Goal: Task Accomplishment & Management: Use online tool/utility

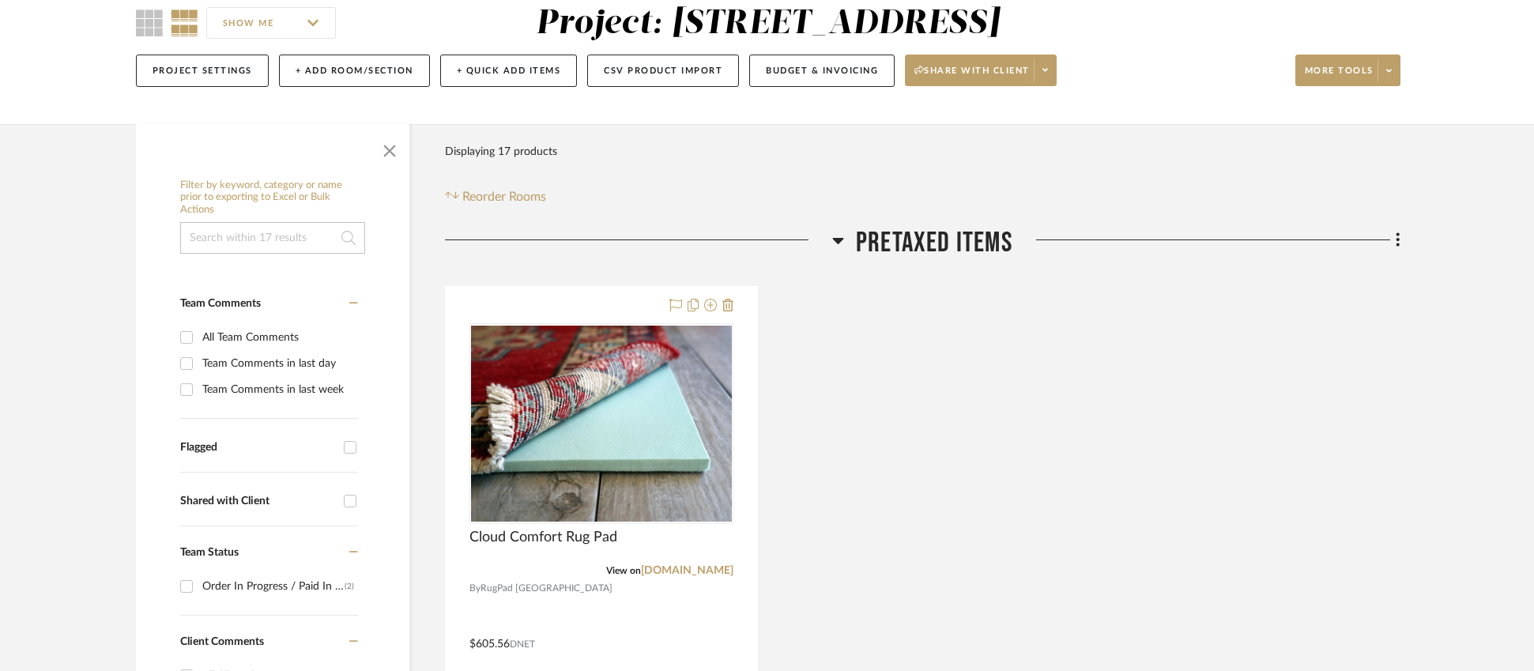
scroll to position [153, 0]
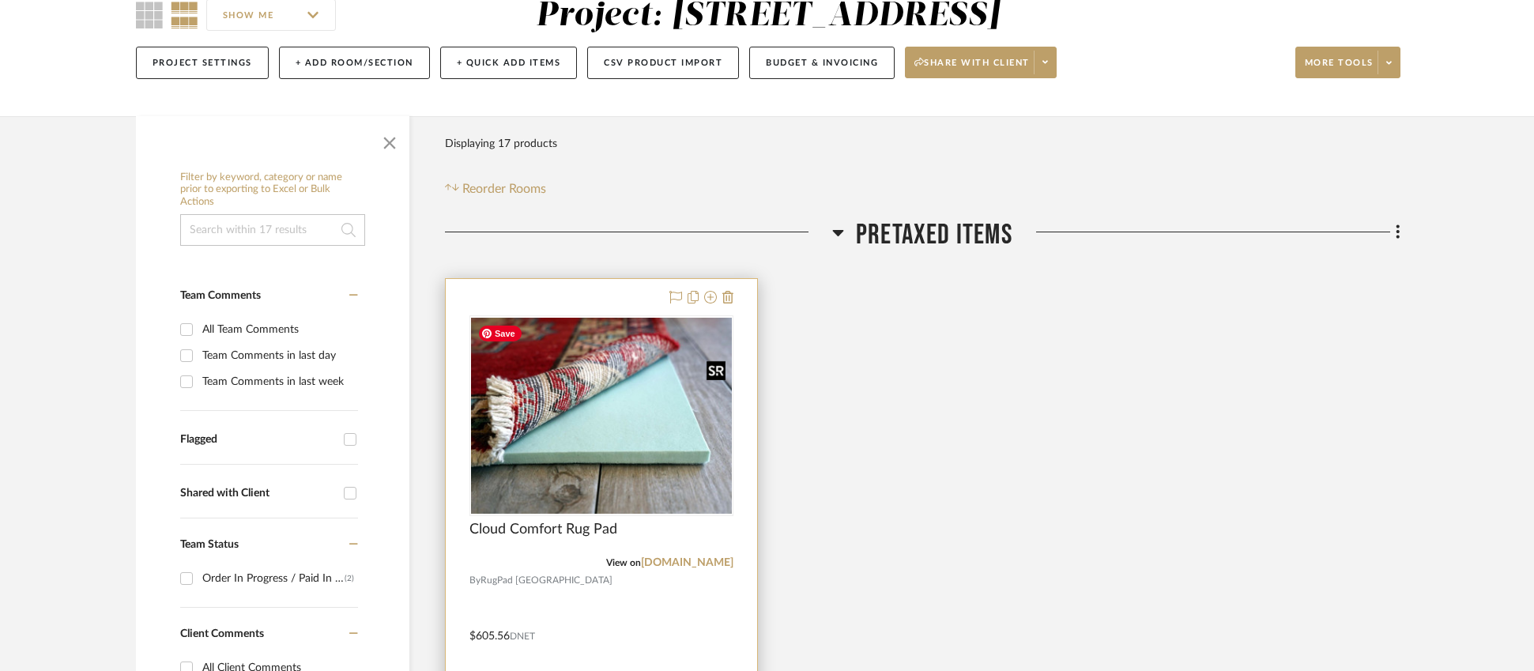
click at [567, 426] on img "0" at bounding box center [601, 416] width 261 height 196
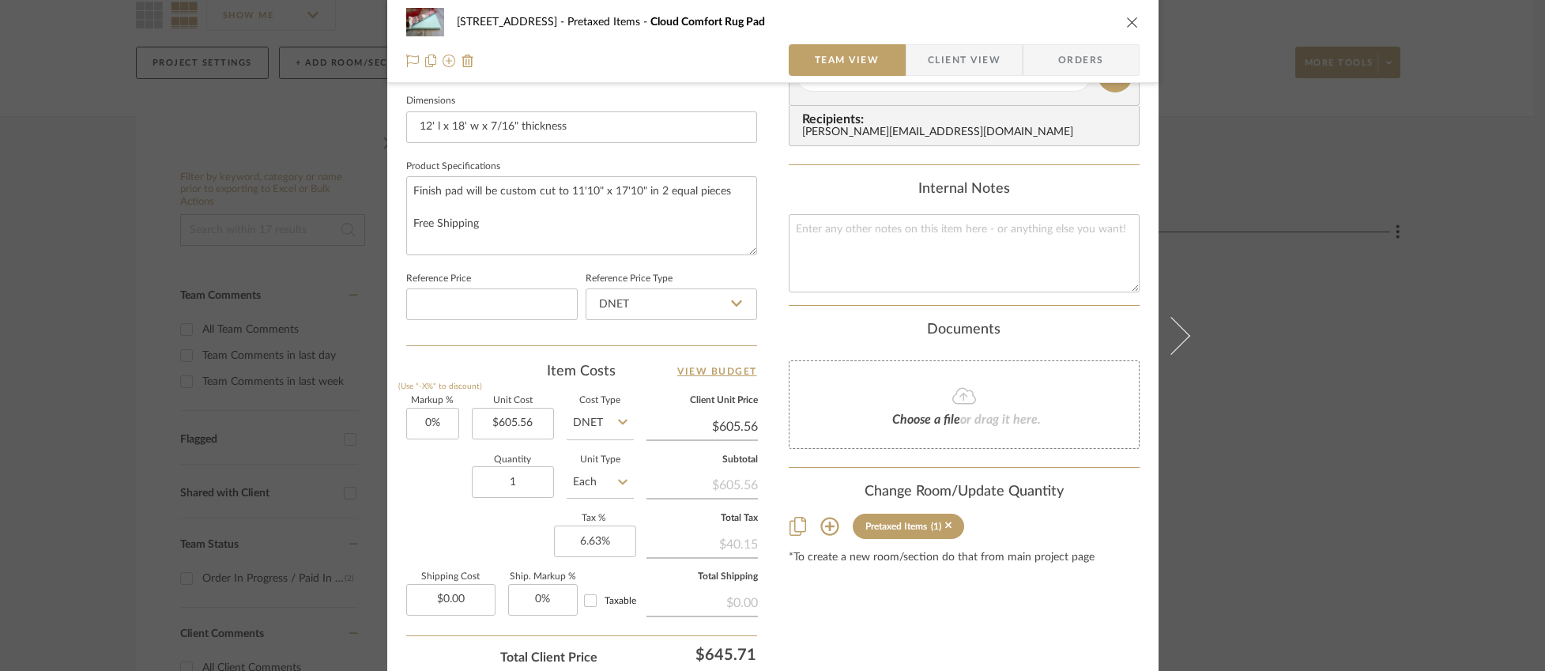
scroll to position [707, 0]
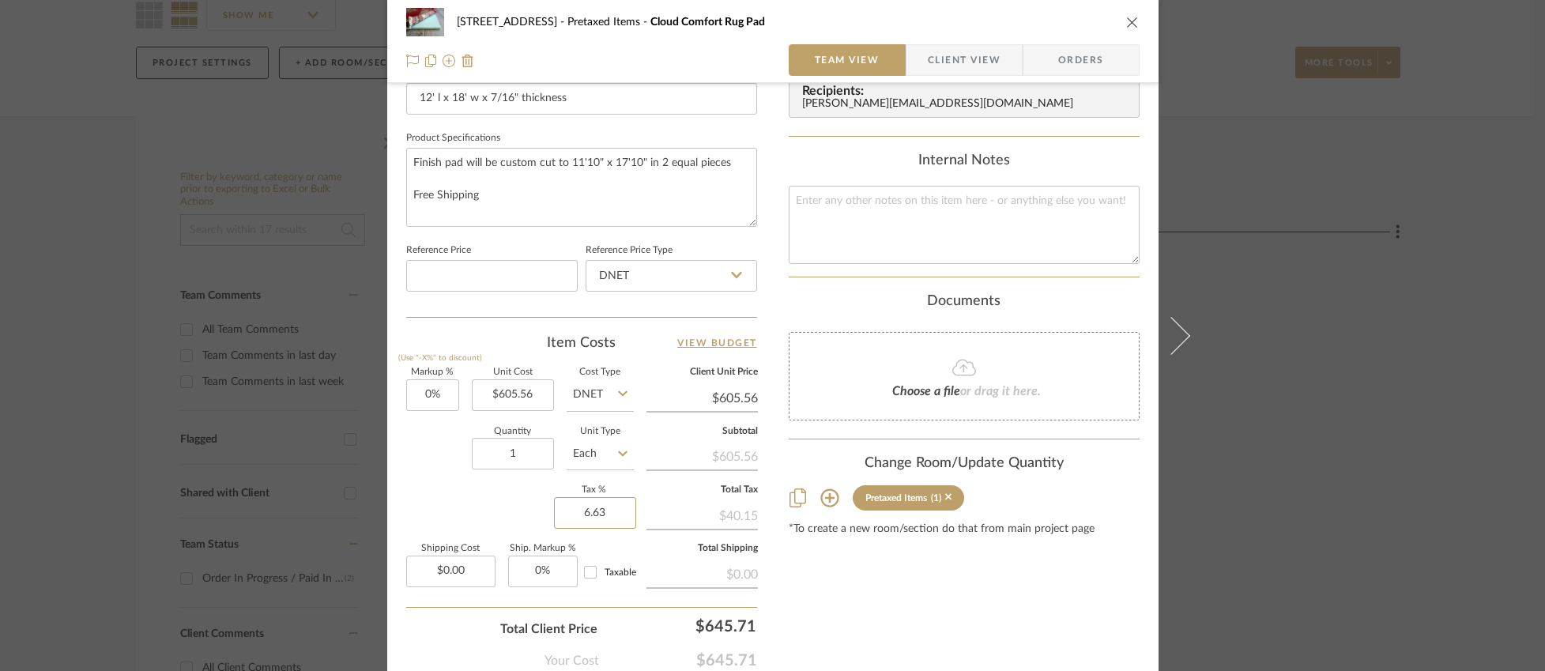
drag, startPoint x: 579, startPoint y: 510, endPoint x: 625, endPoint y: 532, distance: 50.9
click at [625, 532] on sr-form-field "Tax % 6.63" at bounding box center [594, 513] width 80 height 55
type input "0%"
click at [518, 499] on div "Markup % (Use "-X%" to discount) 0% Unit Cost $605.56 Cost Type DNET Client Uni…" at bounding box center [581, 483] width 351 height 231
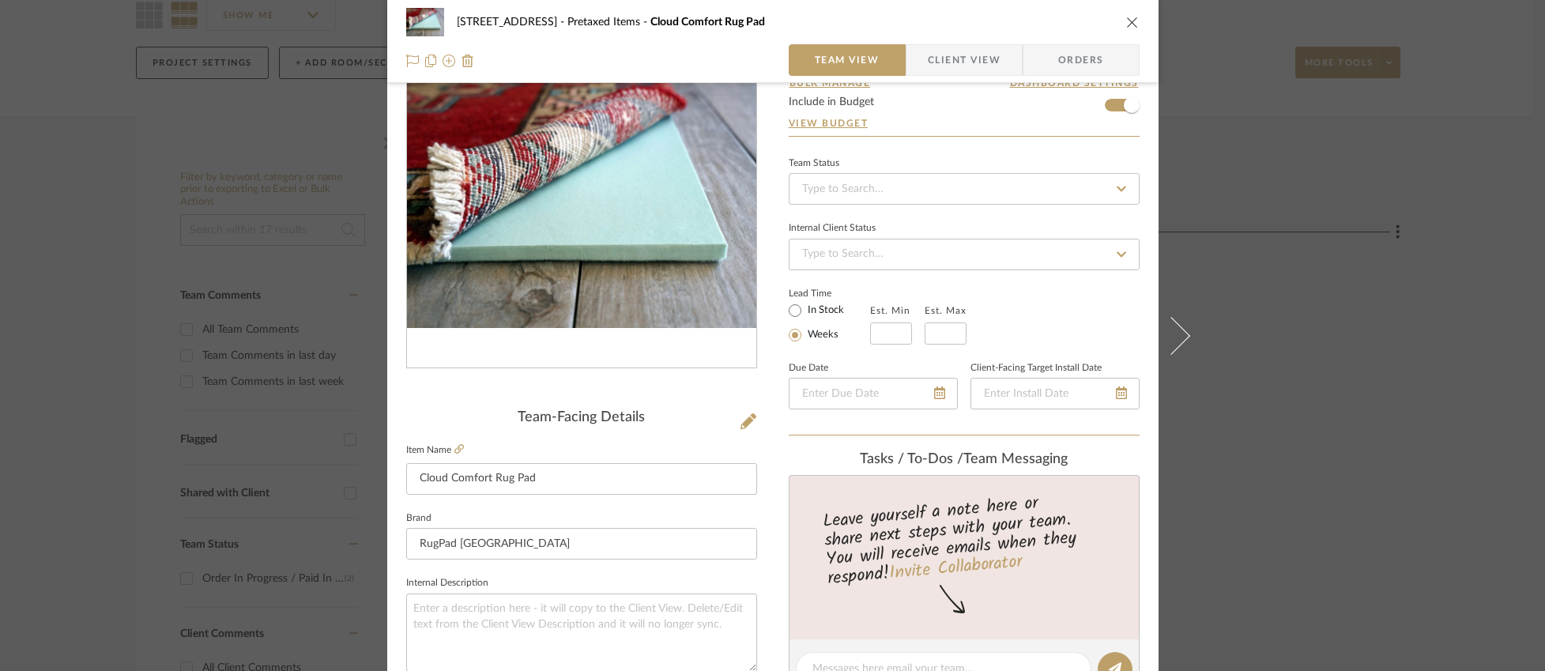
scroll to position [0, 0]
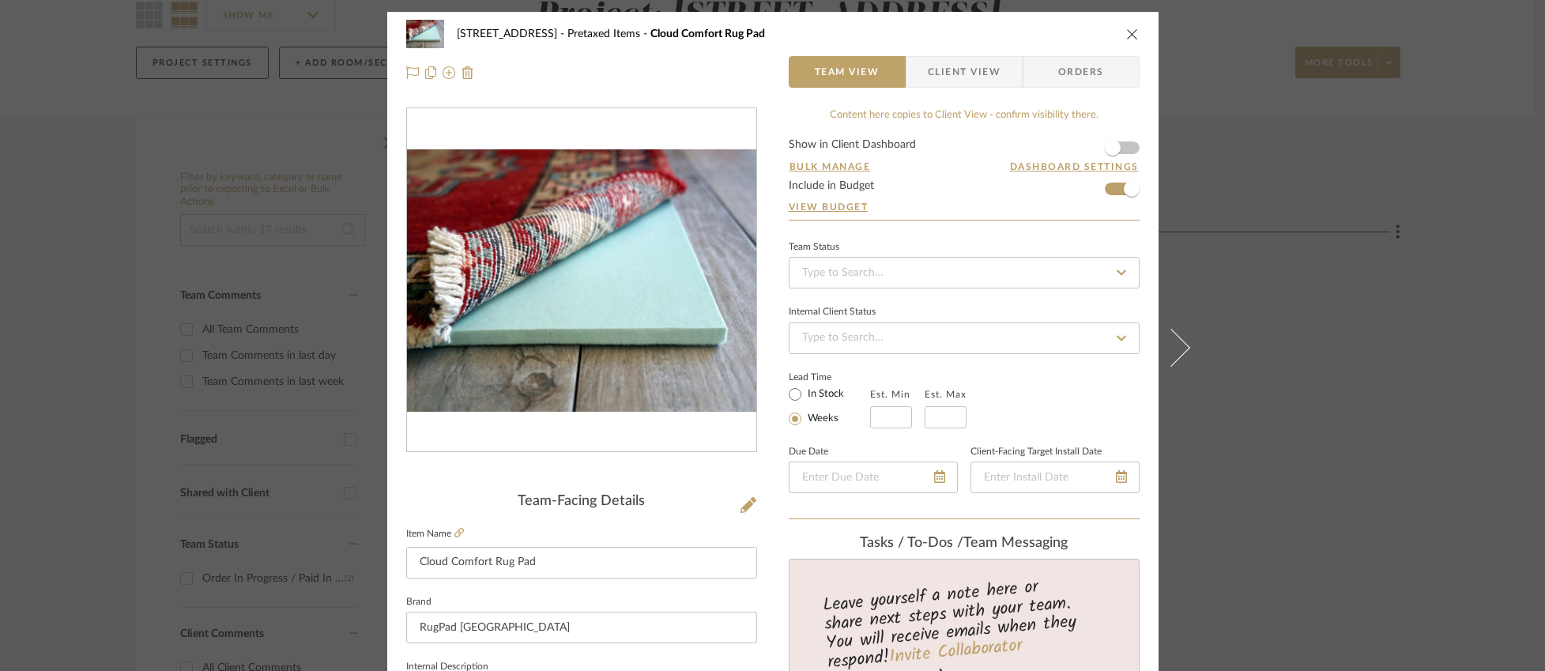
click at [1126, 35] on icon "close" at bounding box center [1132, 34] width 13 height 13
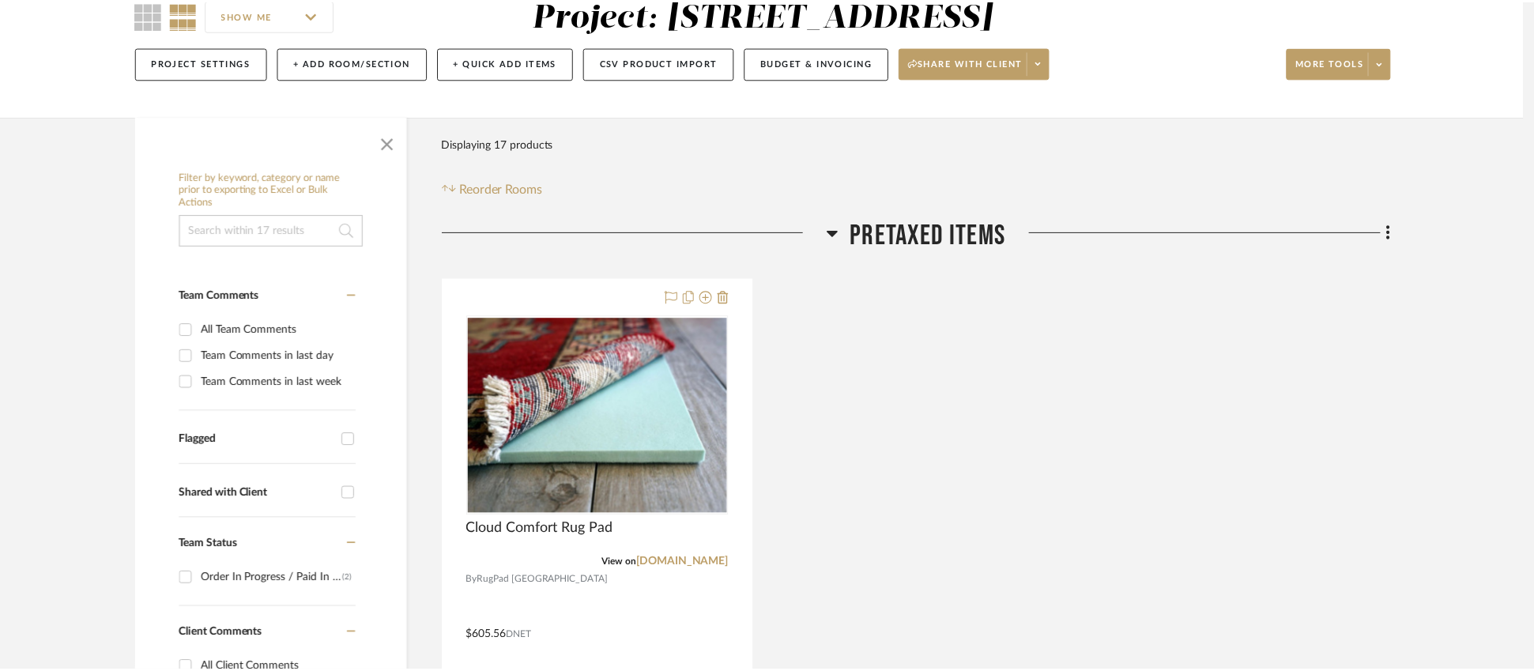
scroll to position [153, 0]
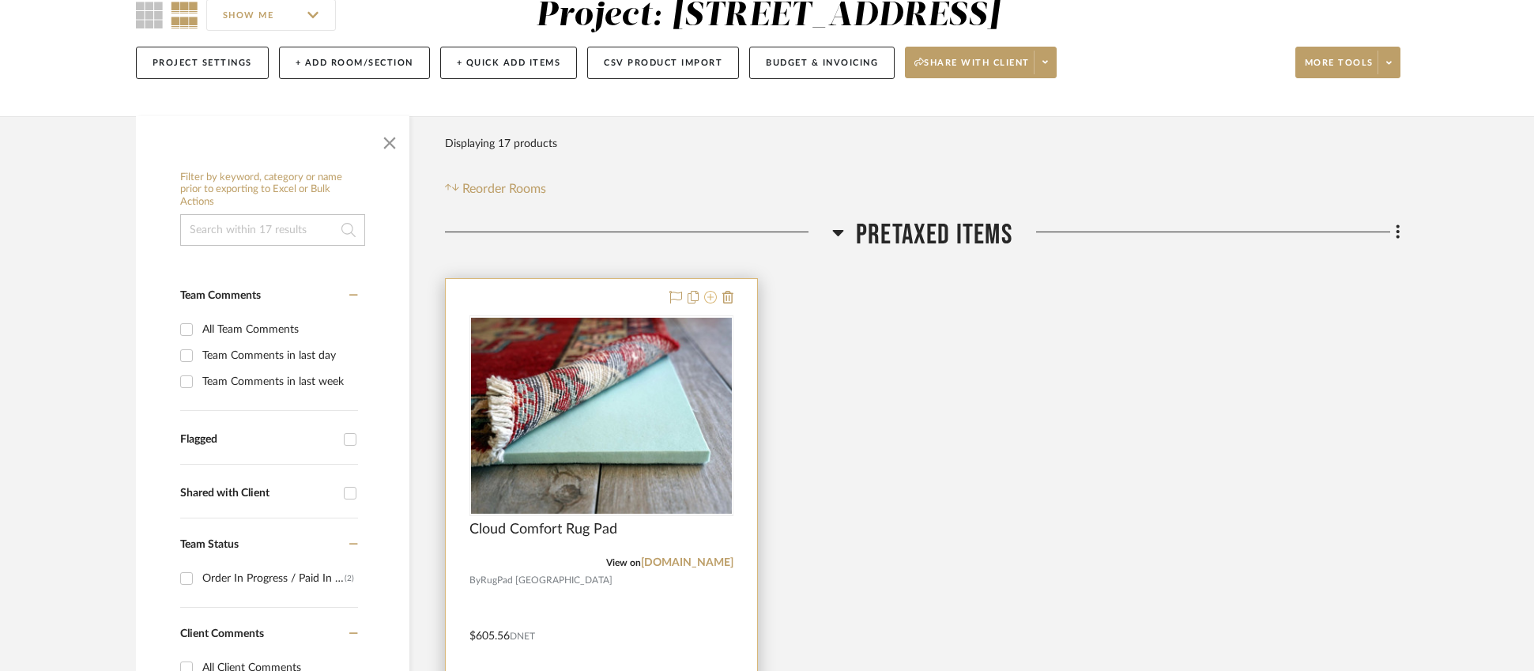
click at [714, 299] on icon at bounding box center [710, 297] width 13 height 13
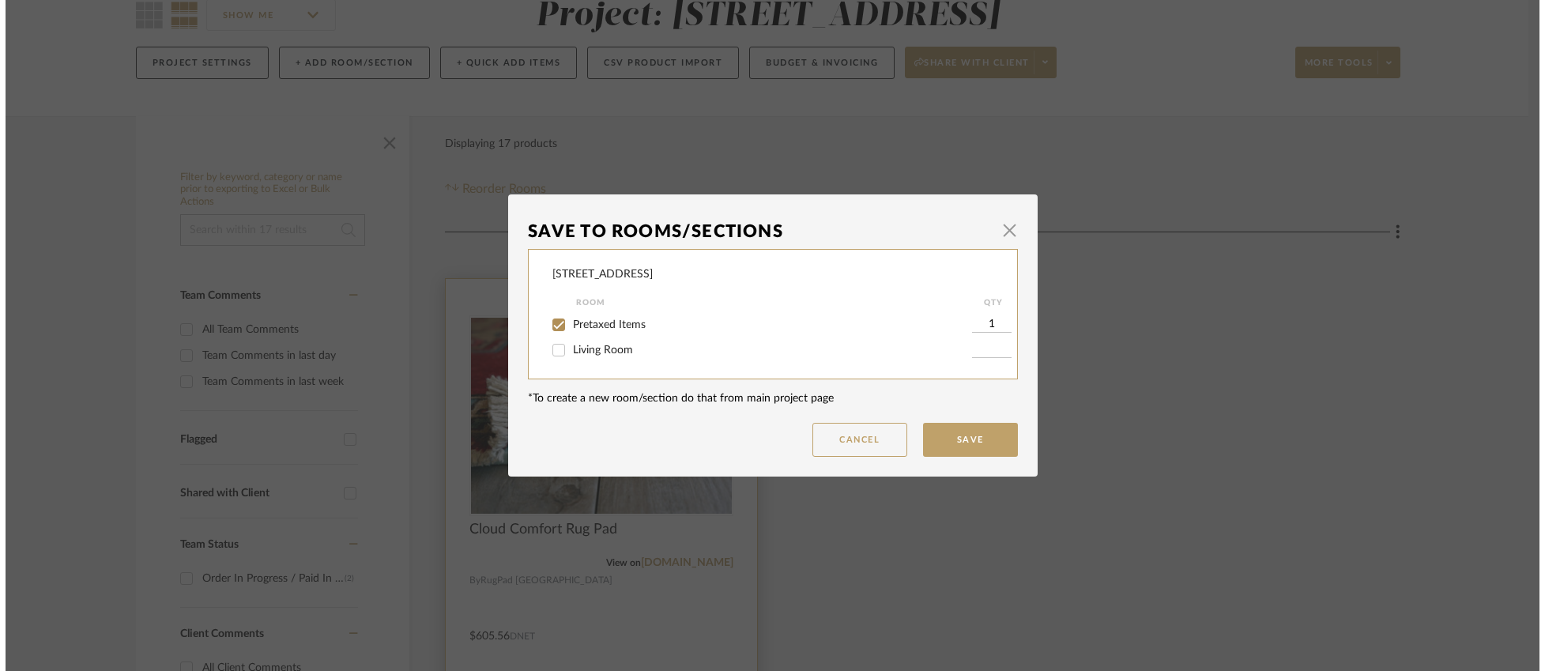
scroll to position [0, 0]
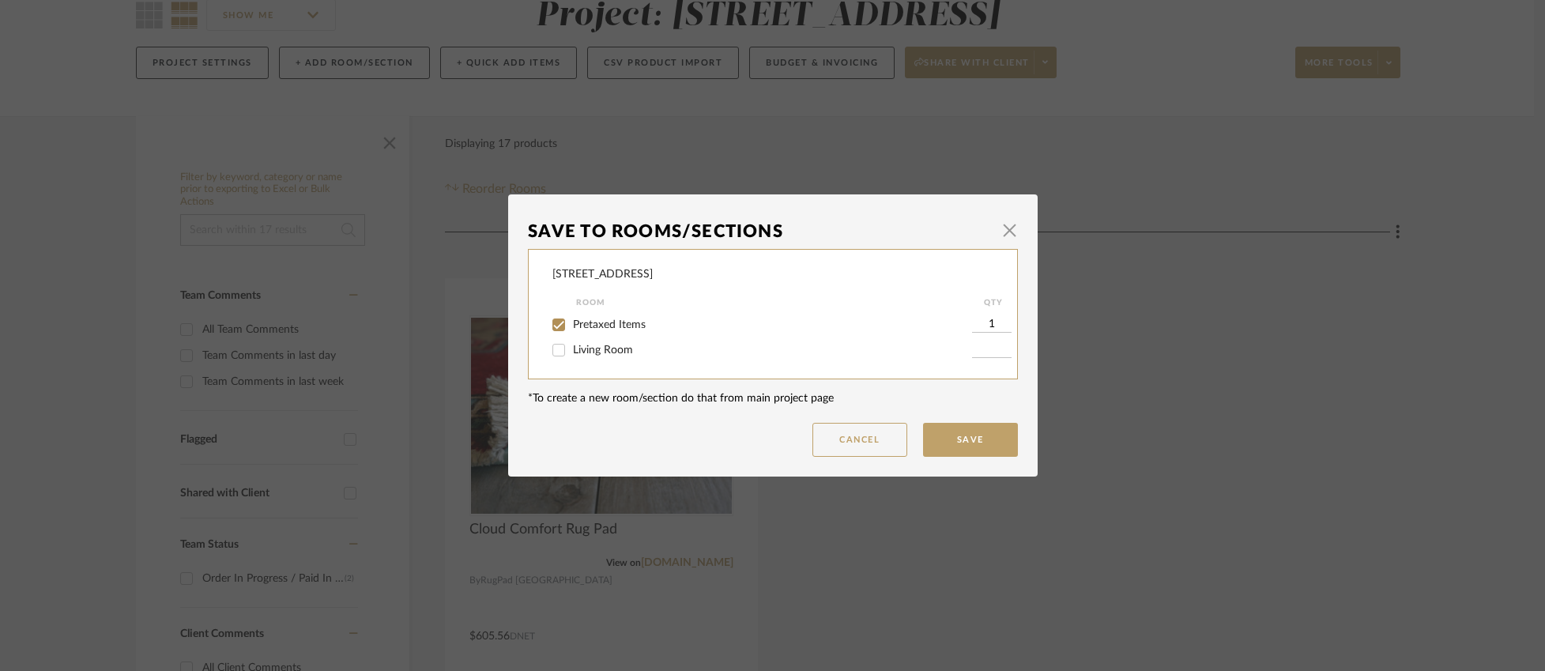
click at [557, 355] on input "Living Room" at bounding box center [558, 349] width 25 height 25
checkbox input "true"
type input "1"
click at [552, 330] on input "Pretaxed Items" at bounding box center [558, 324] width 25 height 25
checkbox input "false"
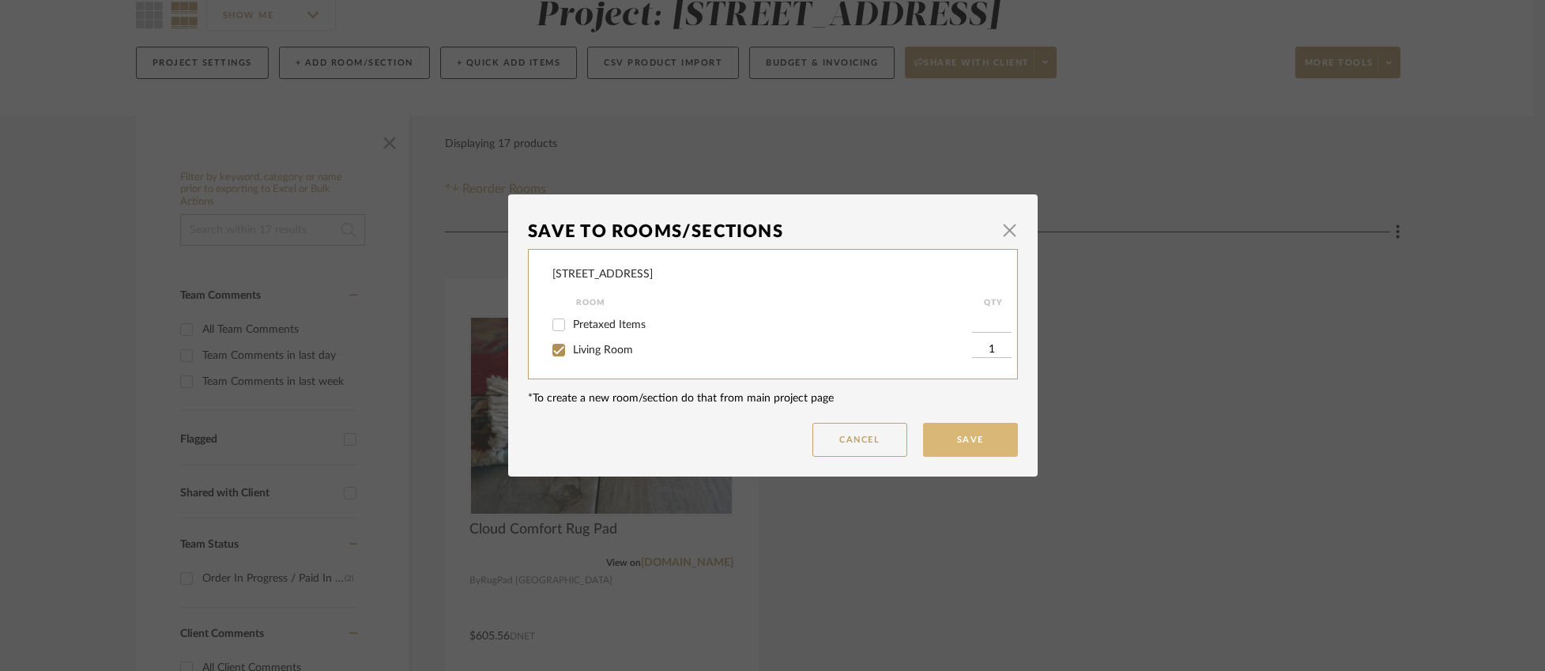
click at [962, 433] on button "Save" at bounding box center [970, 440] width 95 height 34
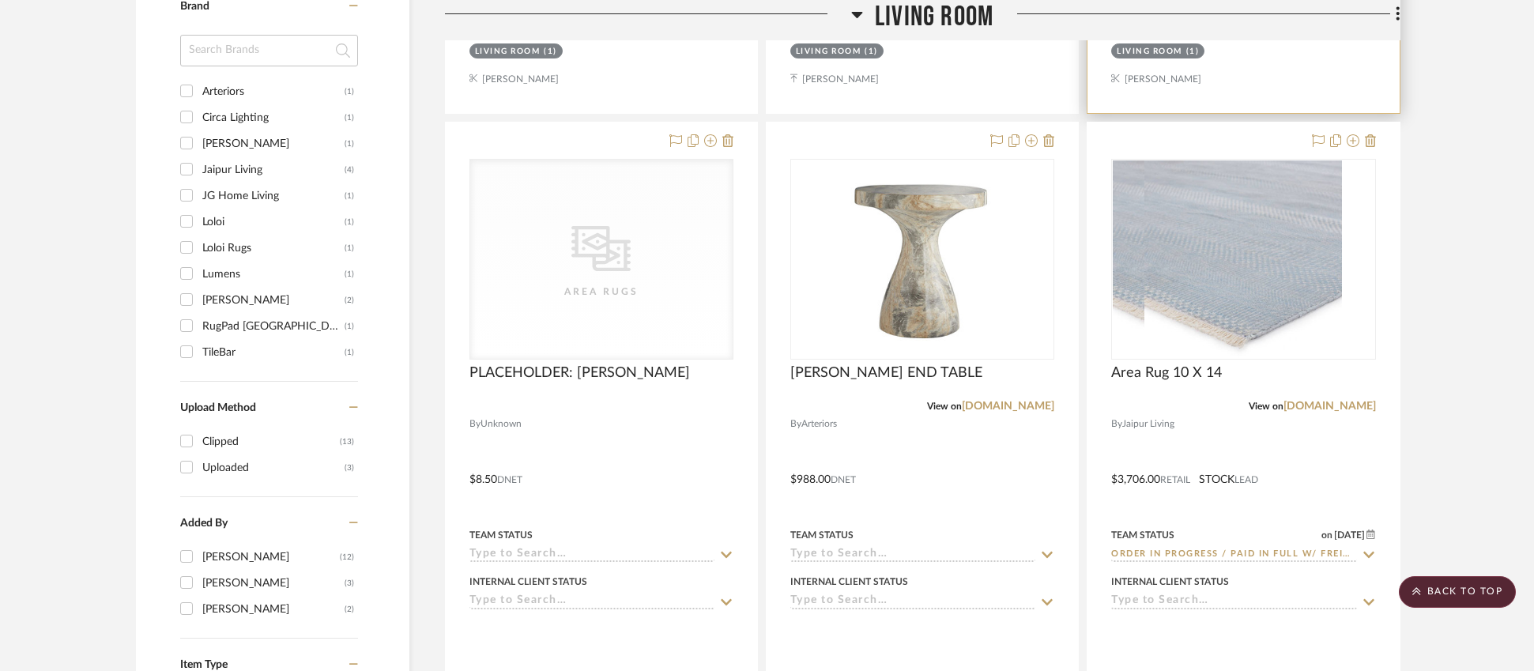
scroll to position [1164, 0]
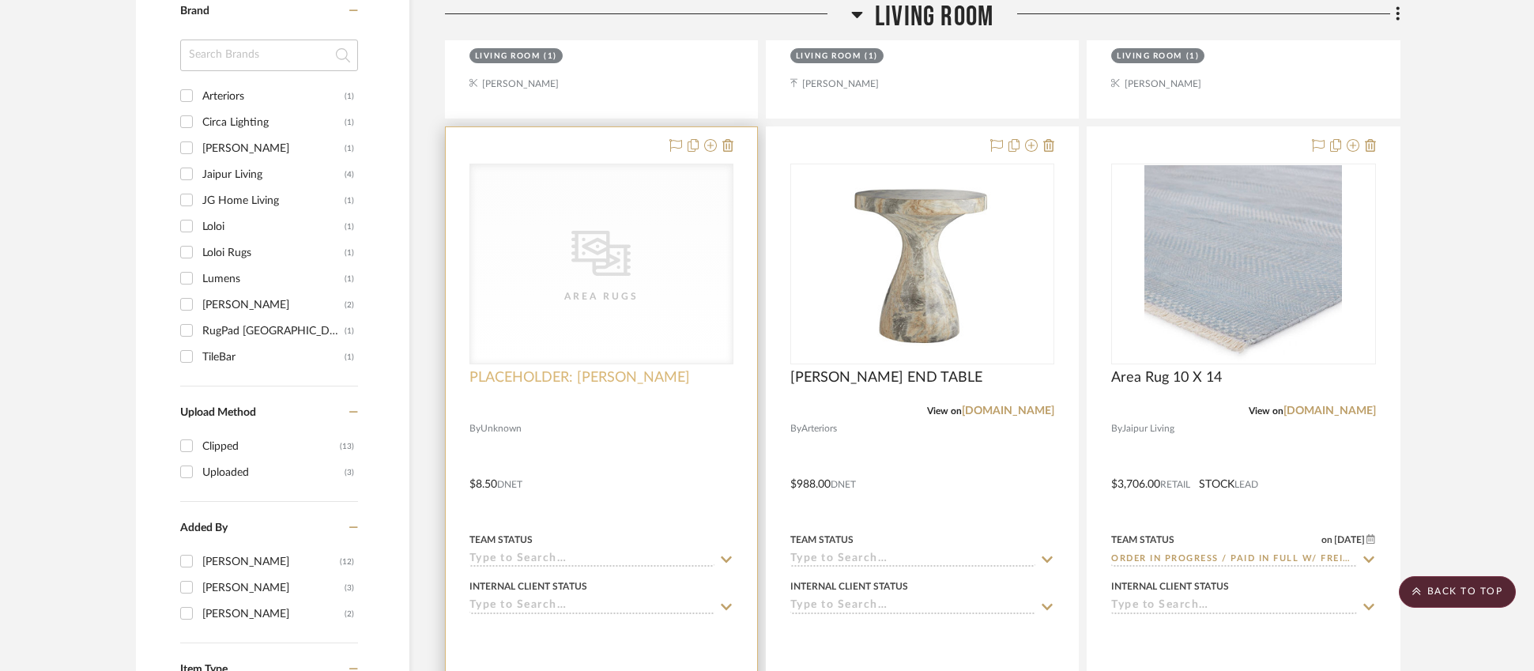
click at [582, 376] on span "PLACEHOLDER: [PERSON_NAME]" at bounding box center [579, 377] width 220 height 17
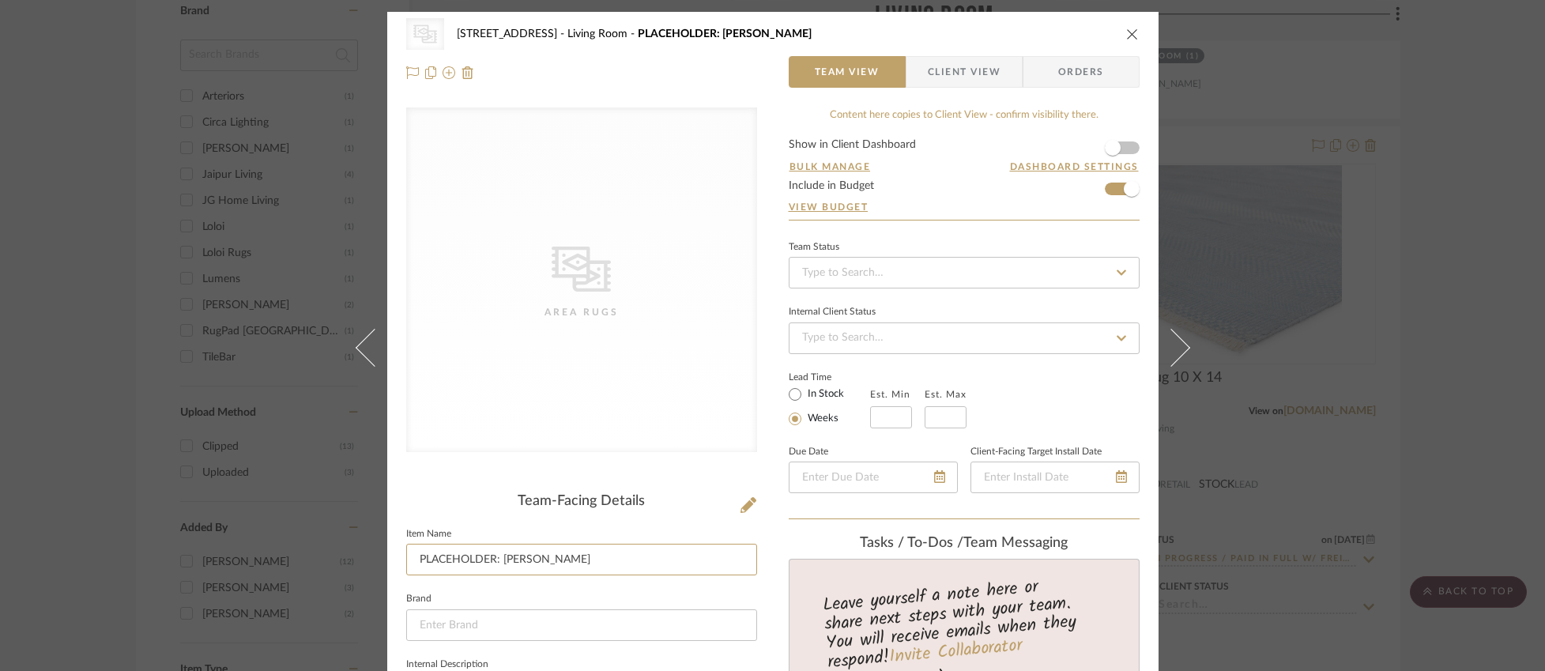
drag, startPoint x: 497, startPoint y: 560, endPoint x: 323, endPoint y: 566, distance: 174.0
click at [323, 566] on div "CategoryIconRugs Created with Sketch. Area Rugs [STREET_ADDRESS] Living Room PL…" at bounding box center [772, 335] width 1545 height 671
type input "Additional Rug Samples"
click at [454, 493] on div "Team-Facing Details" at bounding box center [581, 501] width 351 height 17
click at [1126, 32] on icon "close" at bounding box center [1132, 34] width 13 height 13
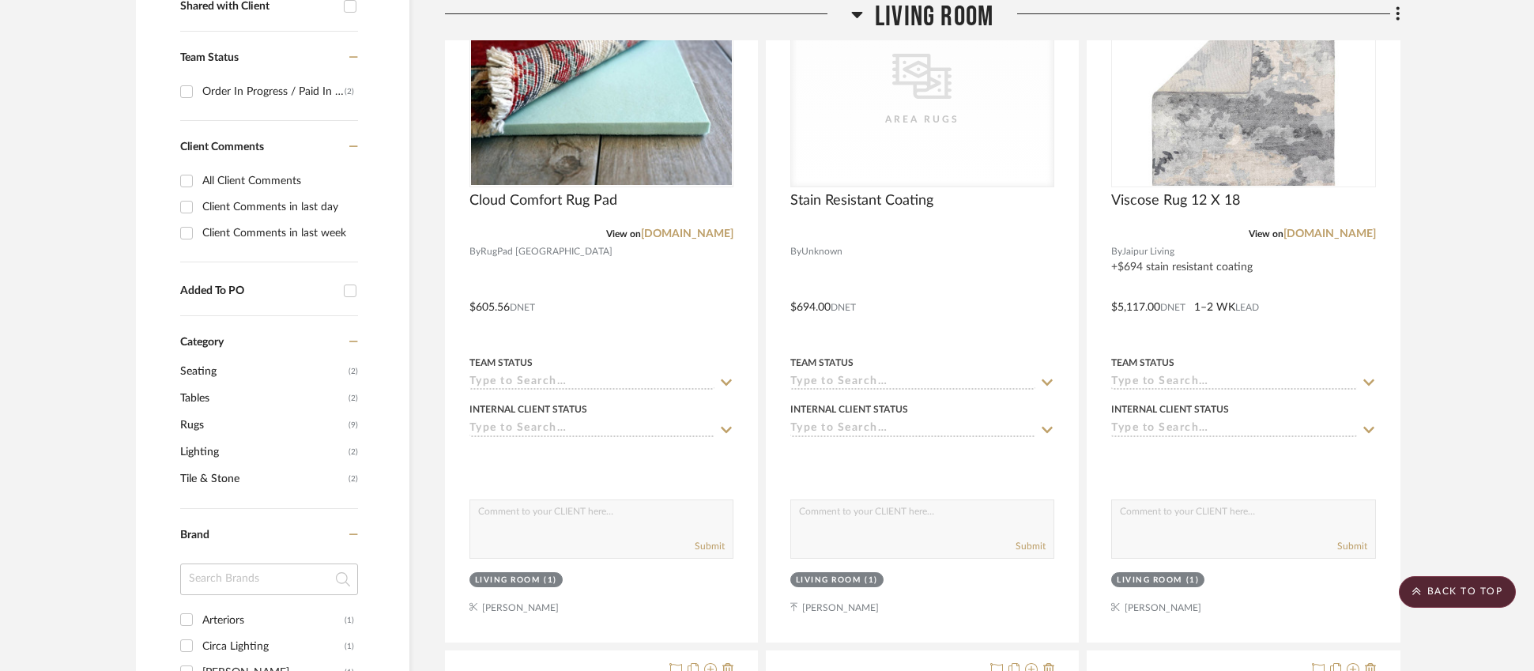
scroll to position [171, 0]
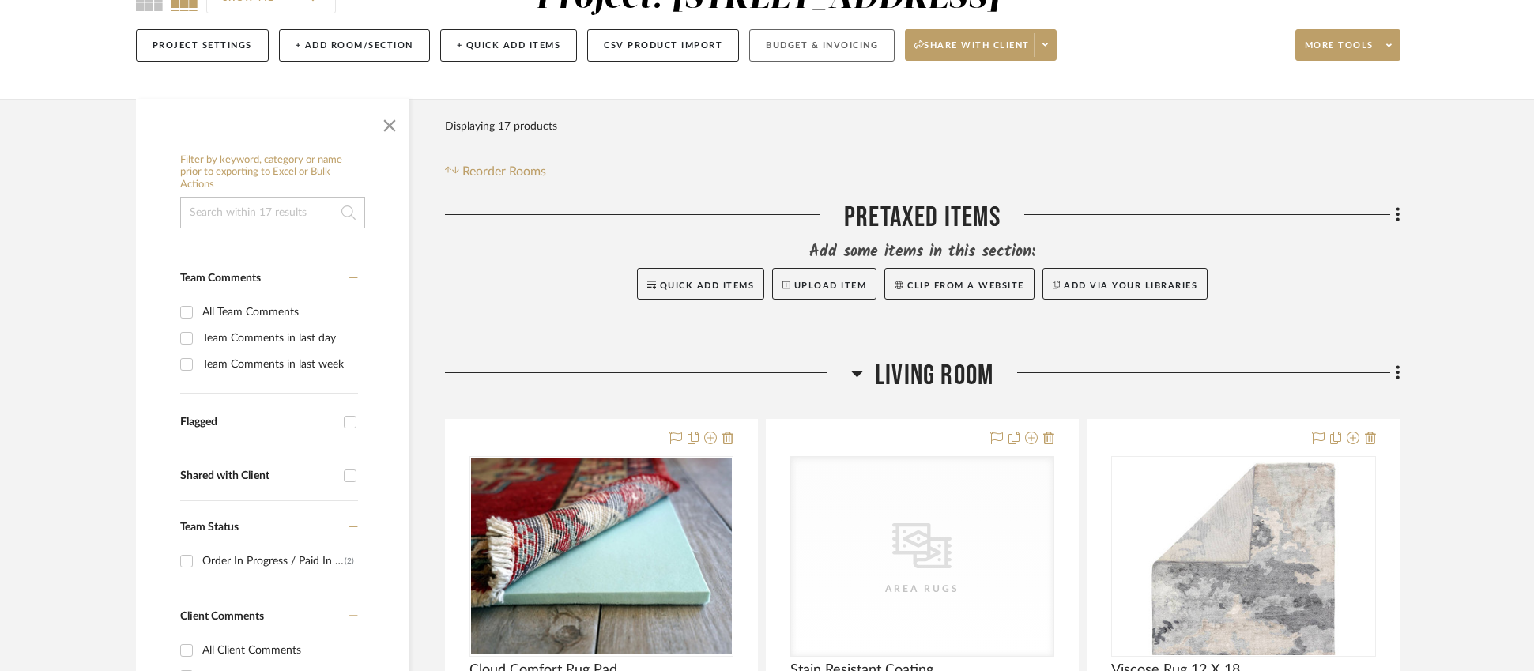
click at [850, 47] on button "Budget & Invoicing" at bounding box center [821, 45] width 145 height 32
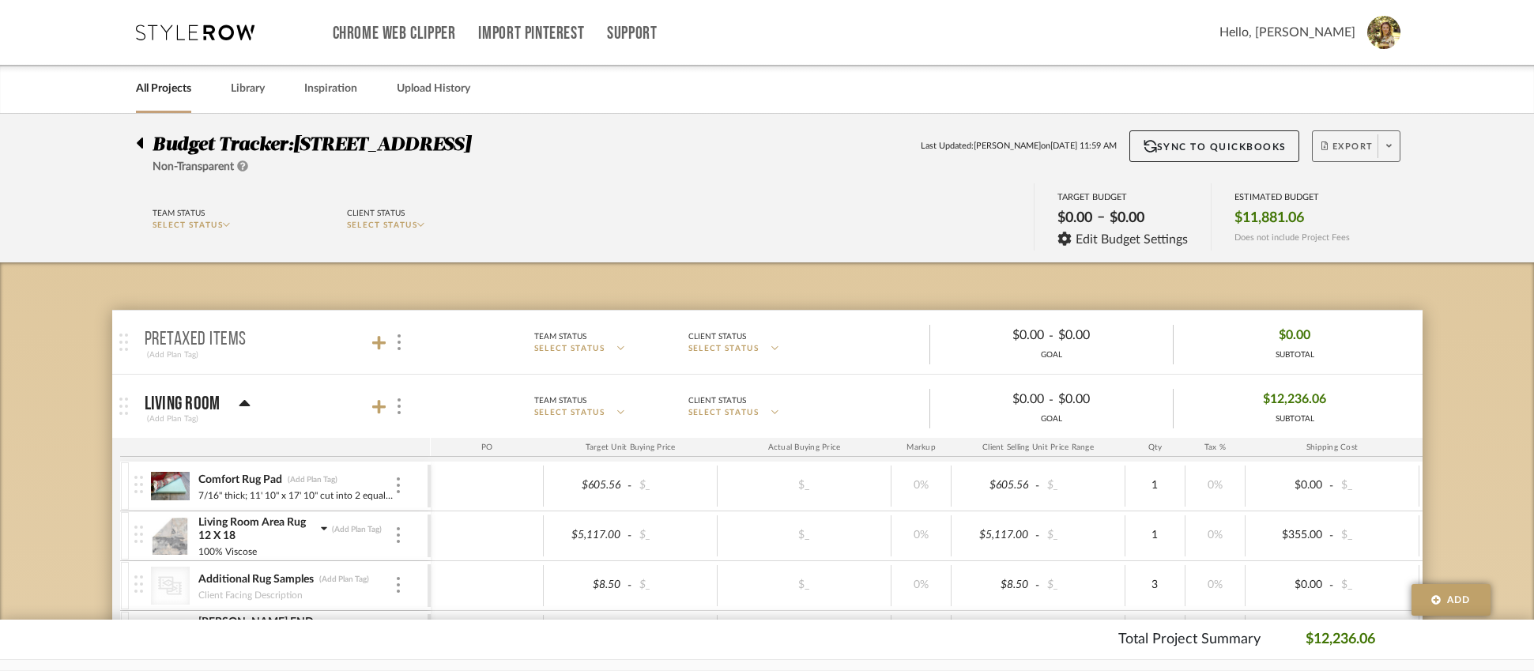
click at [1347, 141] on span "Export" at bounding box center [1347, 153] width 52 height 24
click at [1412, 192] on span "Export PDF" at bounding box center [1384, 191] width 119 height 13
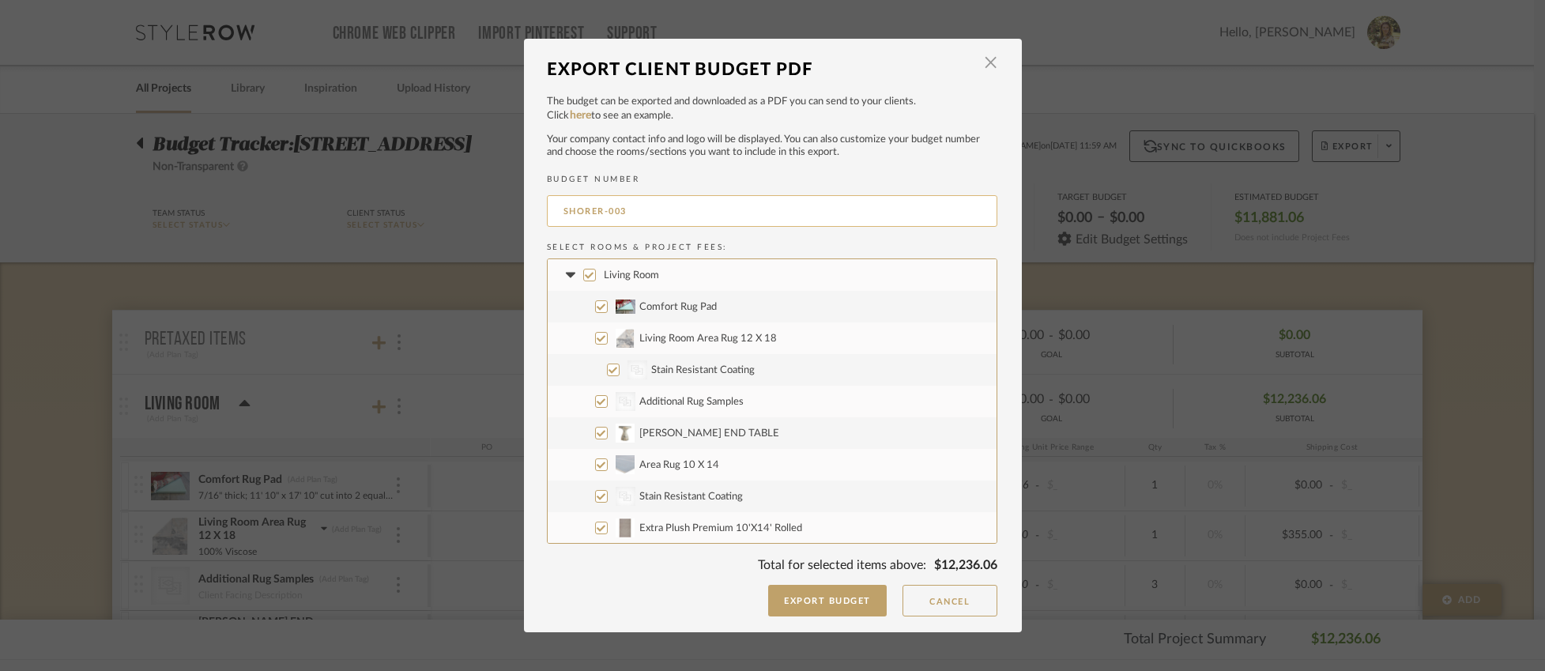
click at [626, 210] on input "SHORER-003" at bounding box center [772, 211] width 450 height 32
type input "SHORER-002"
click at [597, 399] on input "CategoryIconRugs Created with Sketch. Additional Rug Samples" at bounding box center [601, 401] width 13 height 13
checkbox input "false"
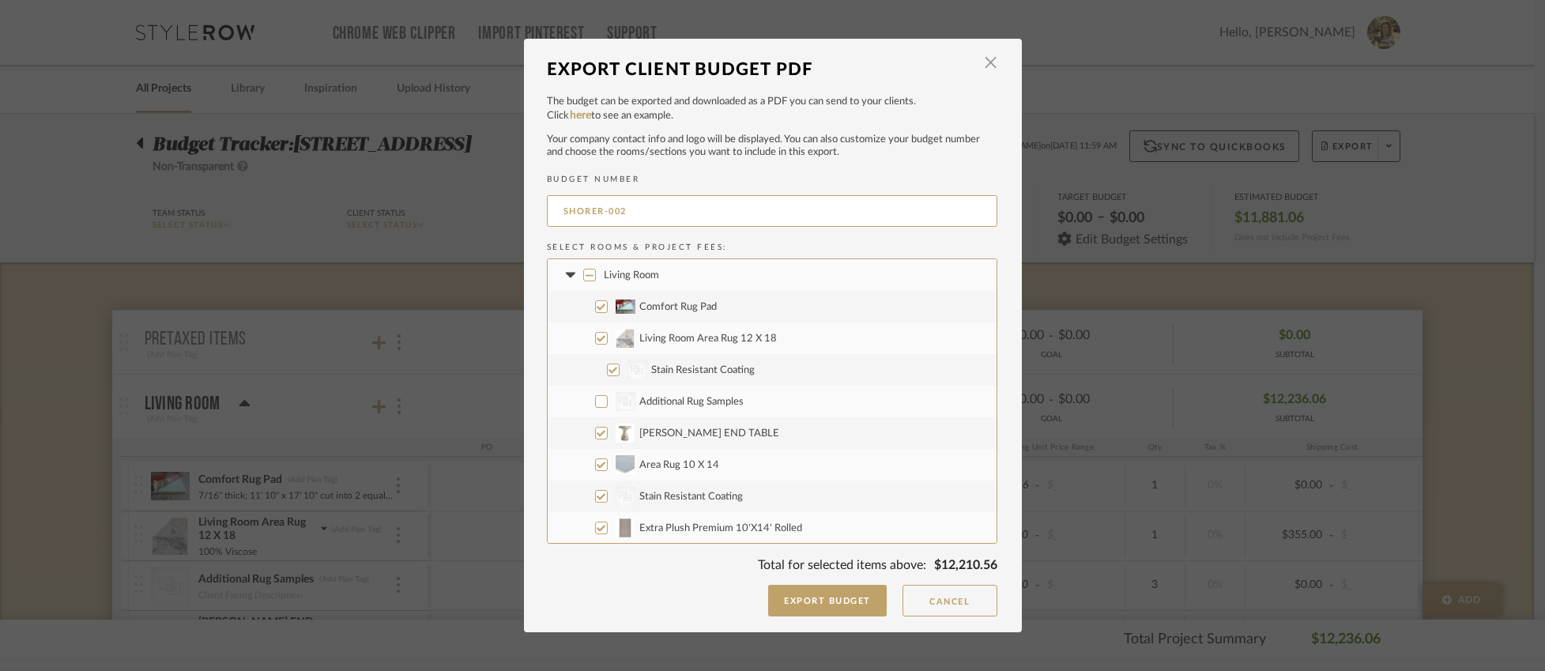
click at [598, 428] on input "[PERSON_NAME] END TABLE" at bounding box center [601, 433] width 13 height 13
checkbox input "false"
click at [595, 466] on input "Area Rug 10 X 14" at bounding box center [601, 464] width 13 height 13
checkbox input "false"
drag, startPoint x: 597, startPoint y: 499, endPoint x: 594, endPoint y: 518, distance: 20.0
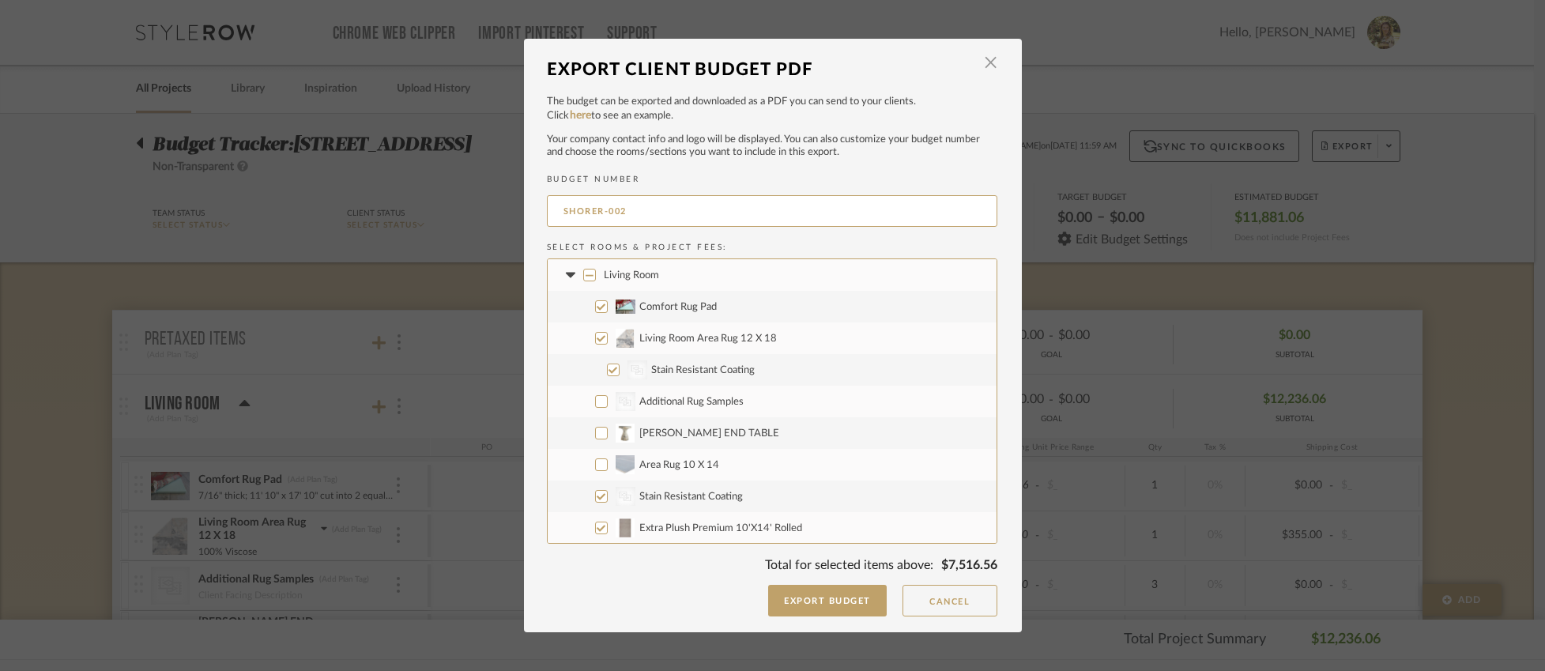
click at [598, 500] on input "CategoryIconRugs Created with Sketch. Stain Resistant Coating" at bounding box center [601, 496] width 13 height 13
checkbox input "false"
drag, startPoint x: 595, startPoint y: 525, endPoint x: 602, endPoint y: 503, distance: 22.5
click at [596, 525] on input "Extra Plush Premium 10'X14' Rolled" at bounding box center [601, 528] width 13 height 13
checkbox input "false"
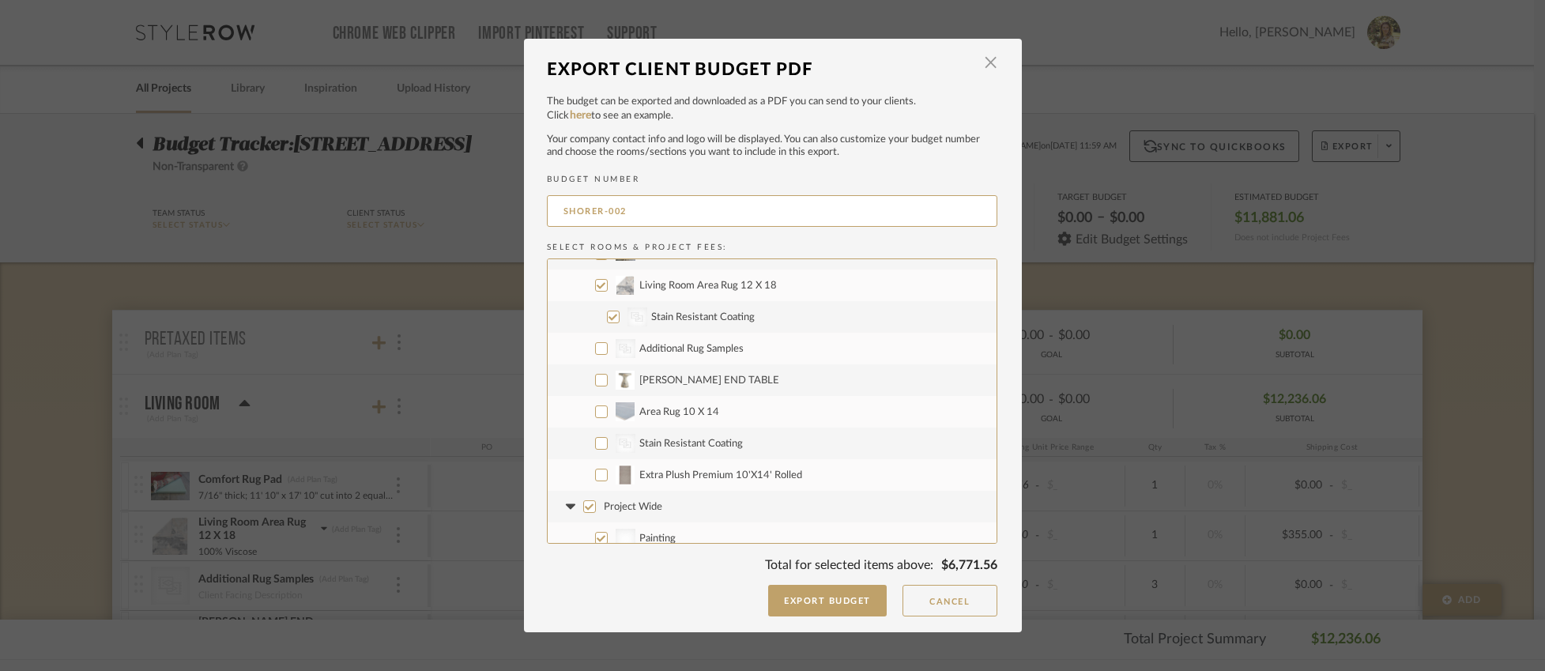
scroll to position [127, 0]
click at [583, 432] on input "Project Wide" at bounding box center [589, 432] width 13 height 13
checkbox input "false"
click at [591, 496] on label "Project Fees" at bounding box center [772, 496] width 449 height 32
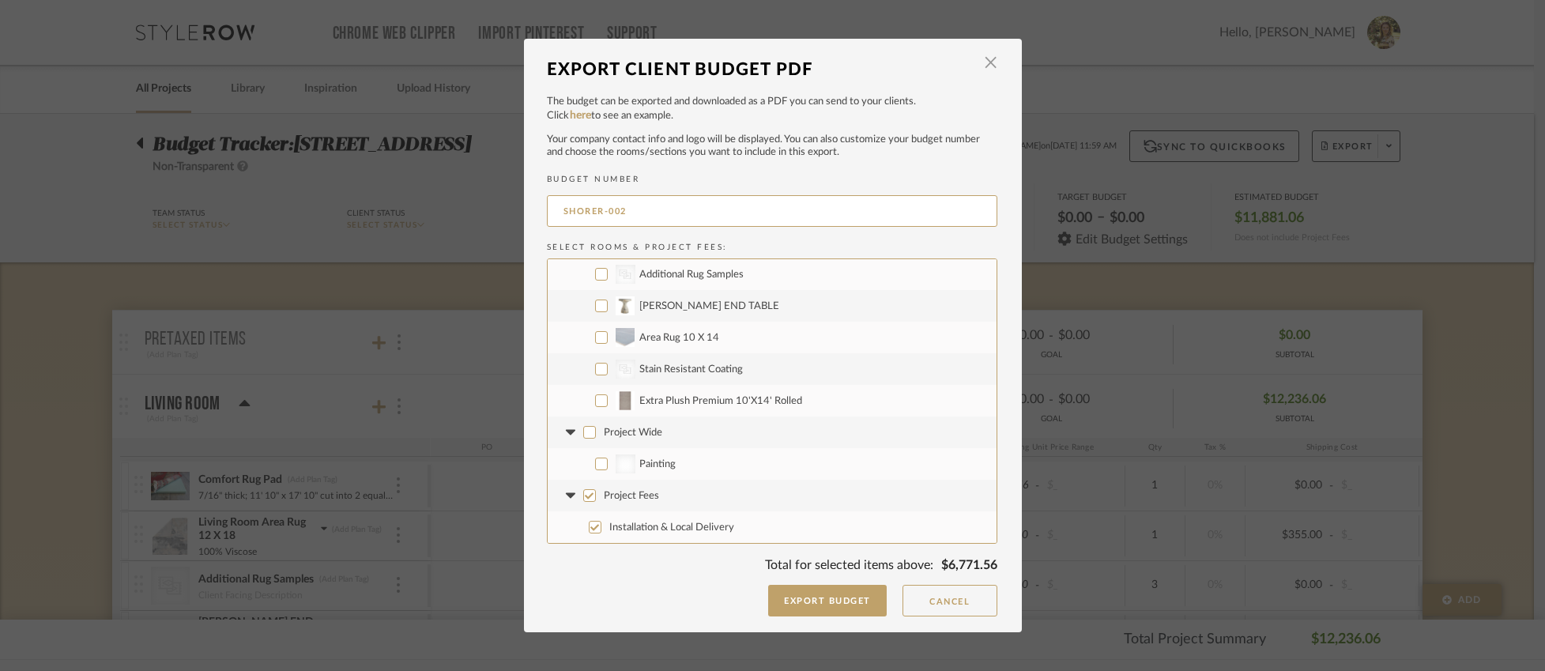
click at [591, 496] on input "Project Fees" at bounding box center [589, 495] width 13 height 13
checkbox input "false"
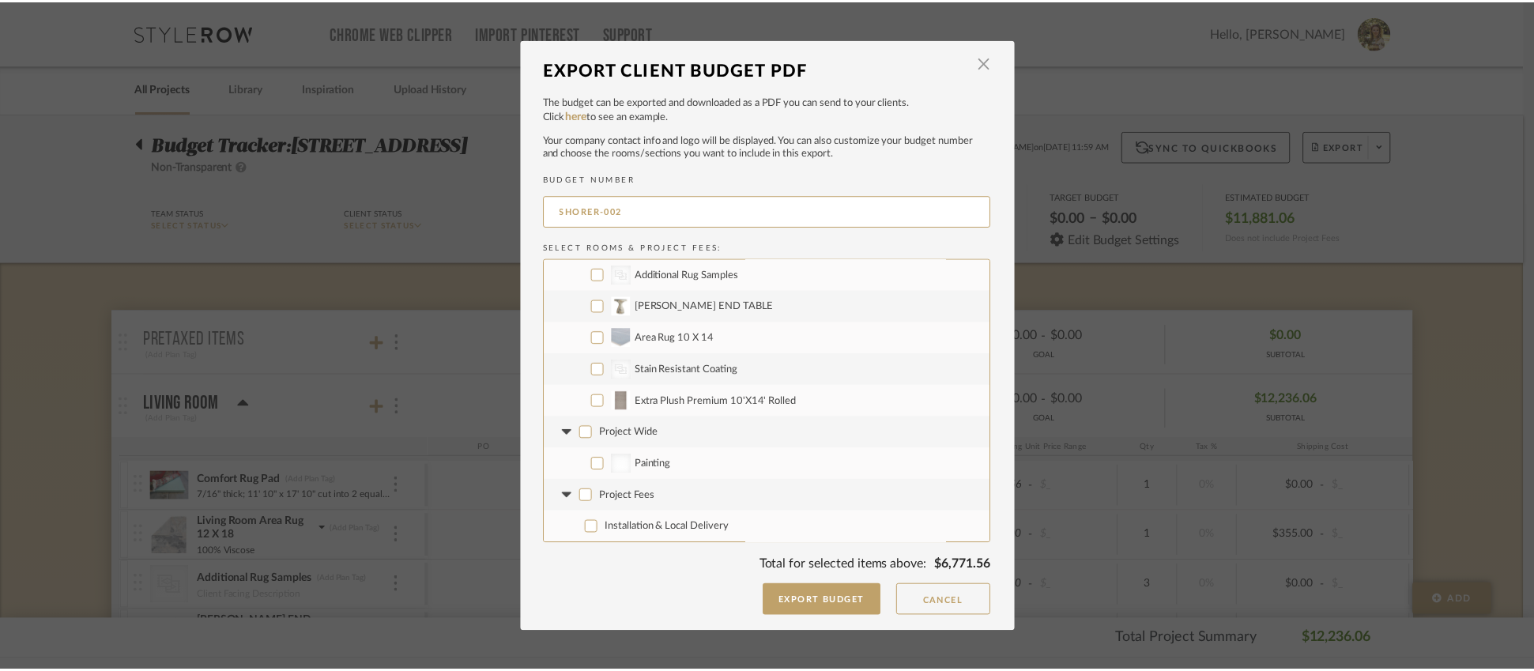
scroll to position [0, 0]
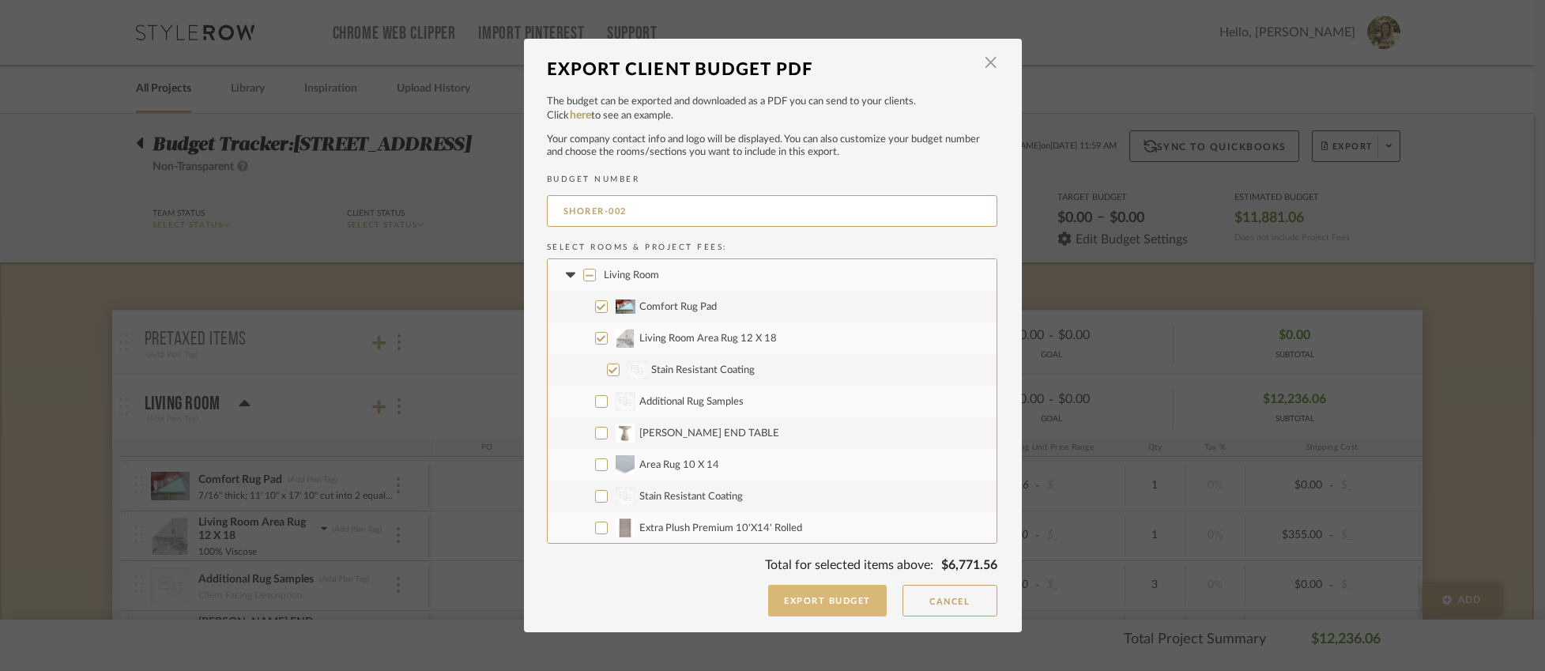
click at [816, 595] on button "Export Budget" at bounding box center [827, 601] width 119 height 32
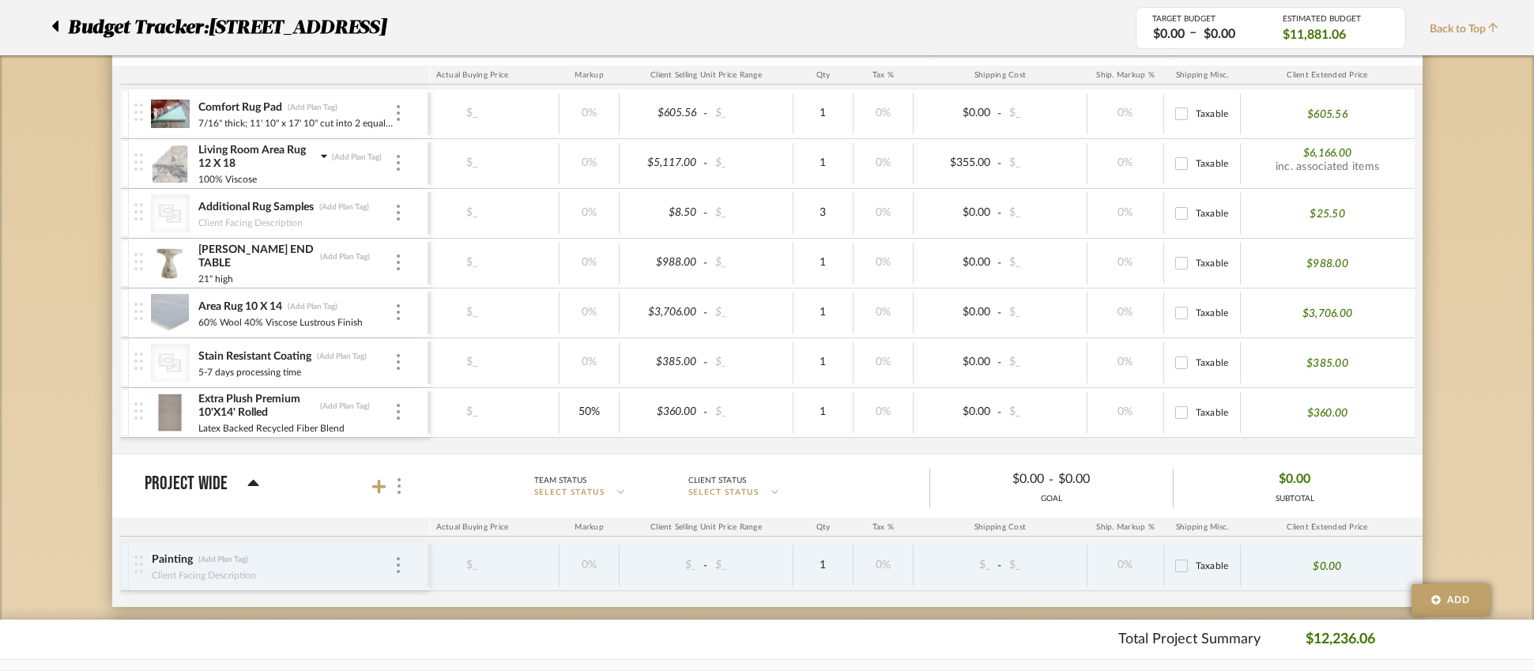
scroll to position [269, 0]
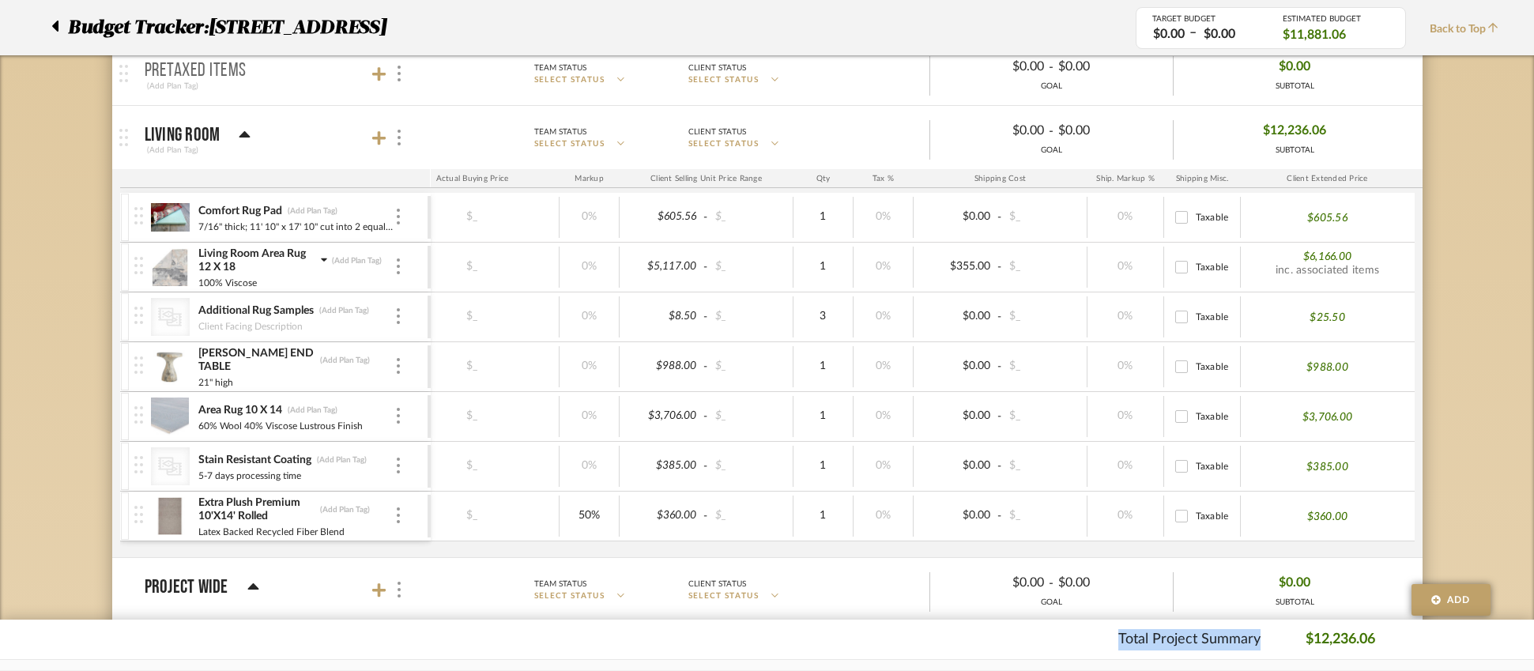
drag, startPoint x: 808, startPoint y: 653, endPoint x: 871, endPoint y: 644, distance: 63.8
click at [871, 644] on footer "Total Project Summary $12,236.06" at bounding box center [767, 640] width 1534 height 40
